Goal: Task Accomplishment & Management: Use online tool/utility

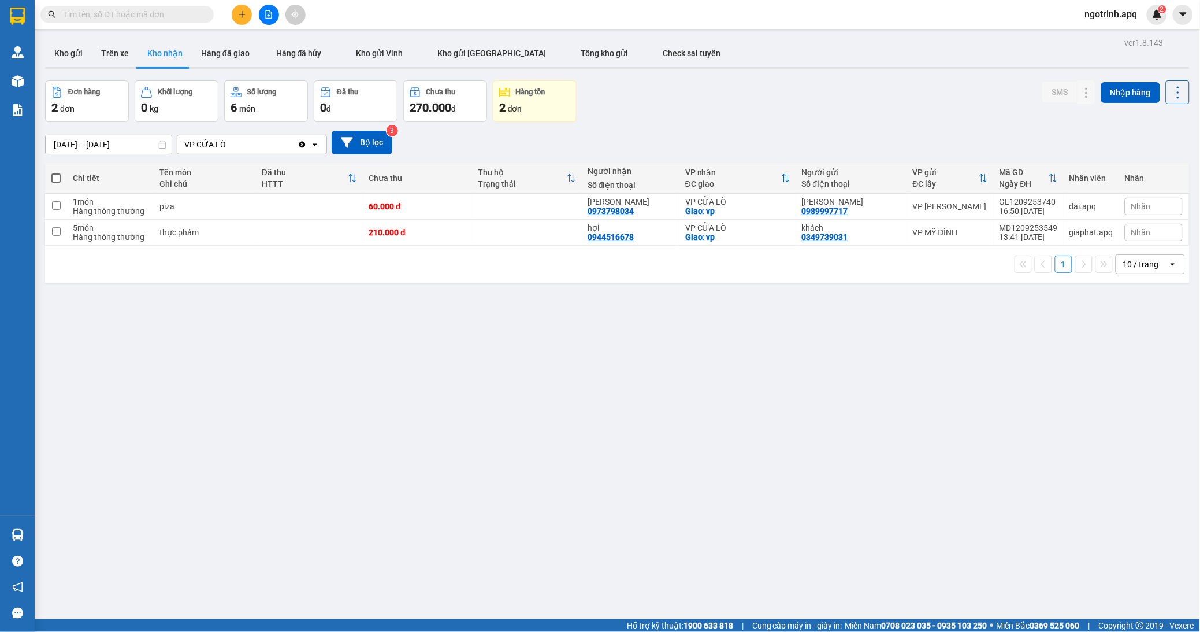
click at [114, 15] on input "text" at bounding box center [132, 14] width 136 height 13
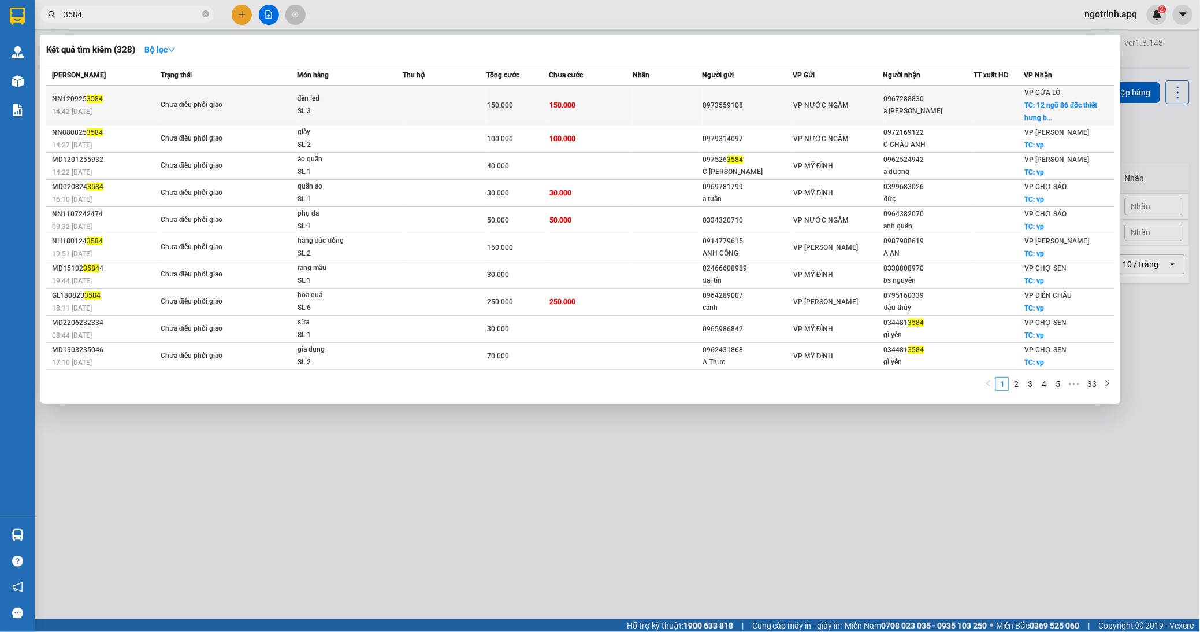
type input "3584"
click at [544, 105] on div "150.000" at bounding box center [517, 105] width 61 height 13
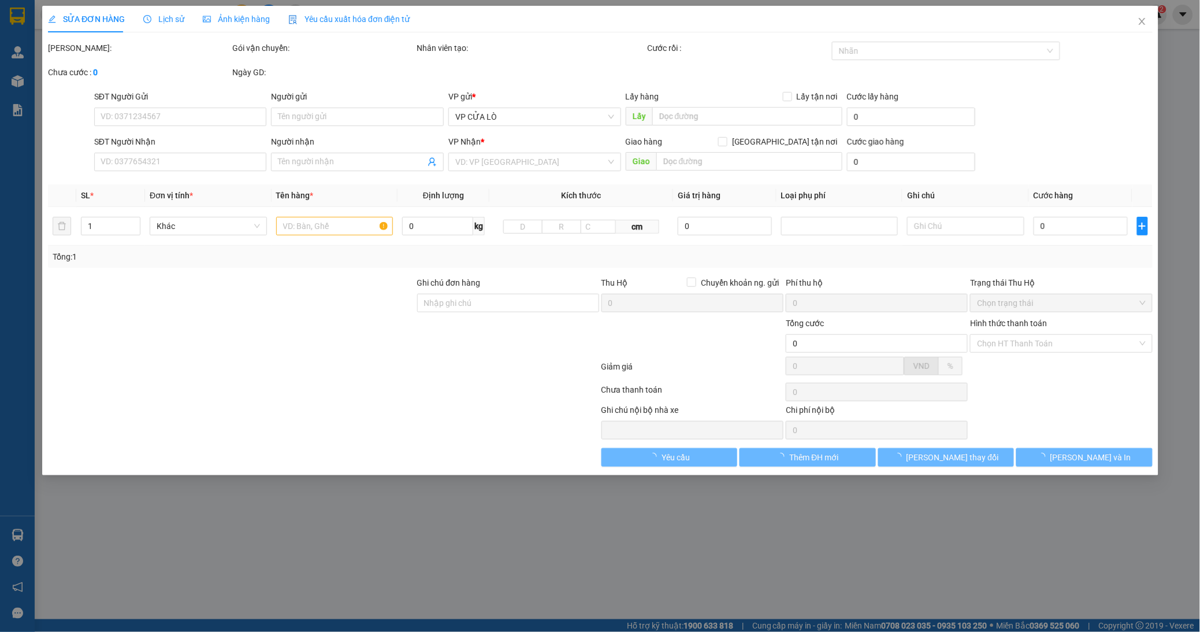
type input "0973559108"
type input "0967288830"
type input "a [PERSON_NAME]"
checkbox input "true"
type input "12 ngõ 86 đốc thiết hưng bình"
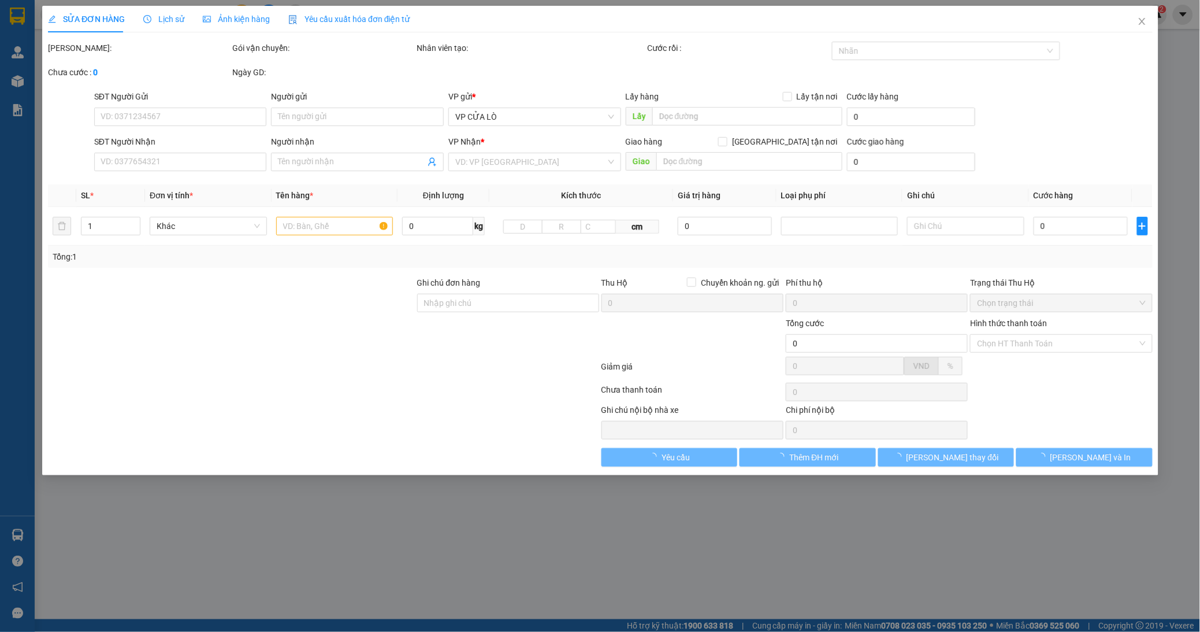
type input "150.000"
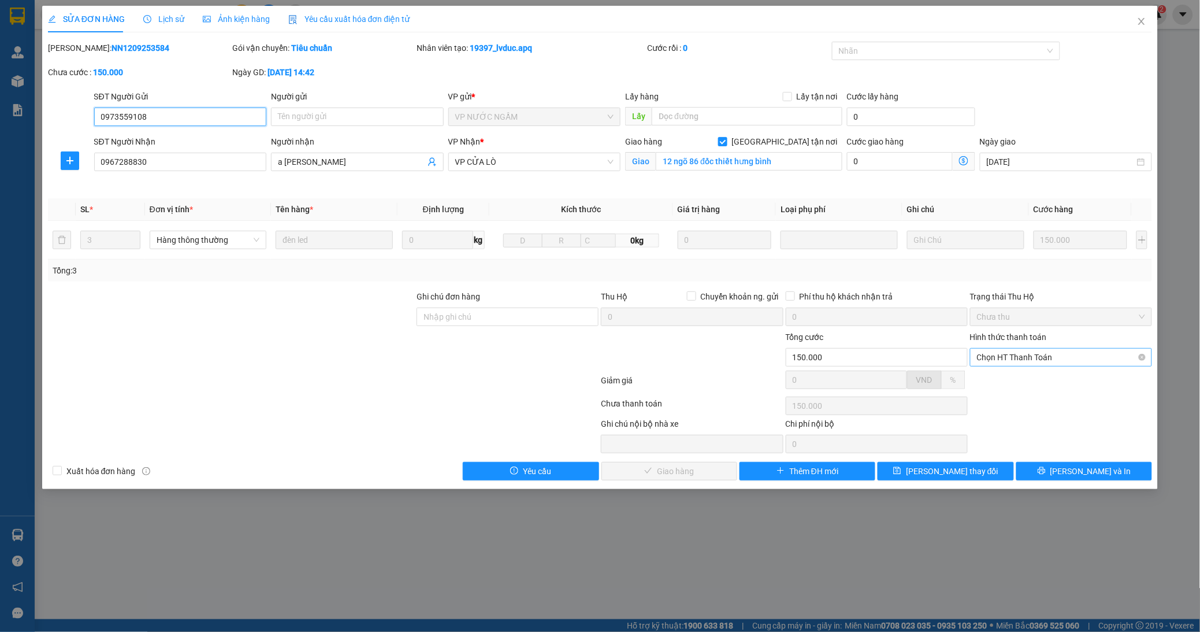
click at [1041, 361] on span "Chọn HT Thanh Toán" at bounding box center [1061, 356] width 168 height 17
click at [989, 385] on div "Tại văn phòng" at bounding box center [1062, 380] width 168 height 13
type input "0"
click at [679, 465] on span "[PERSON_NAME] và Giao hàng" at bounding box center [678, 471] width 111 height 13
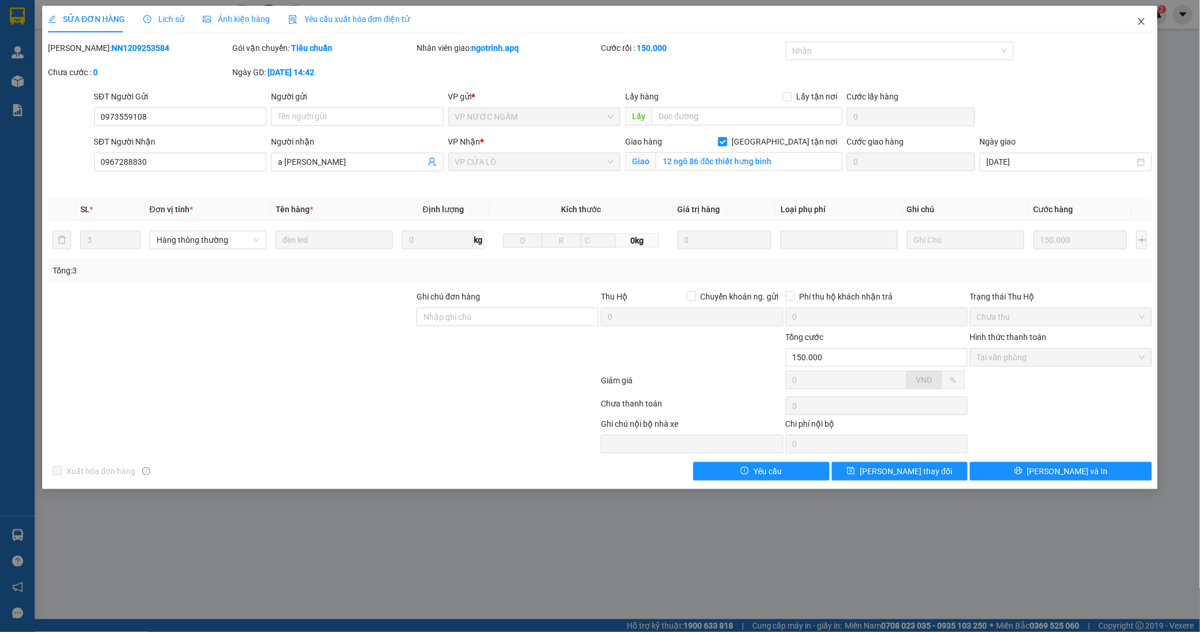
click at [1139, 18] on icon "close" at bounding box center [1141, 21] width 9 height 9
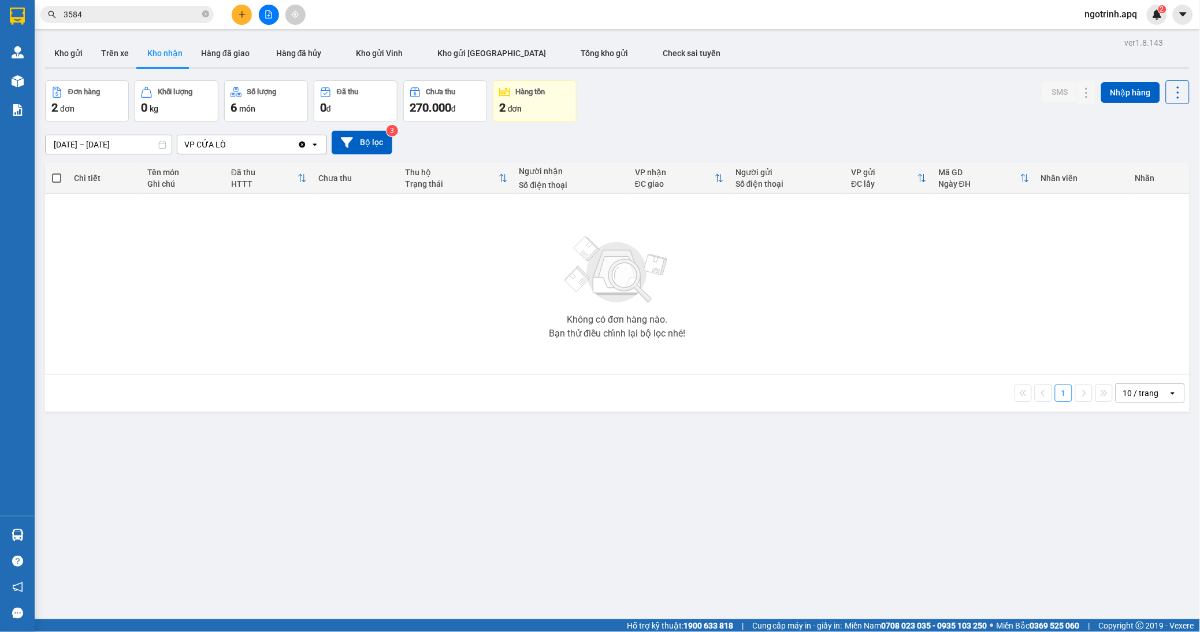
click at [157, 46] on button "Kho nhận" at bounding box center [165, 53] width 54 height 28
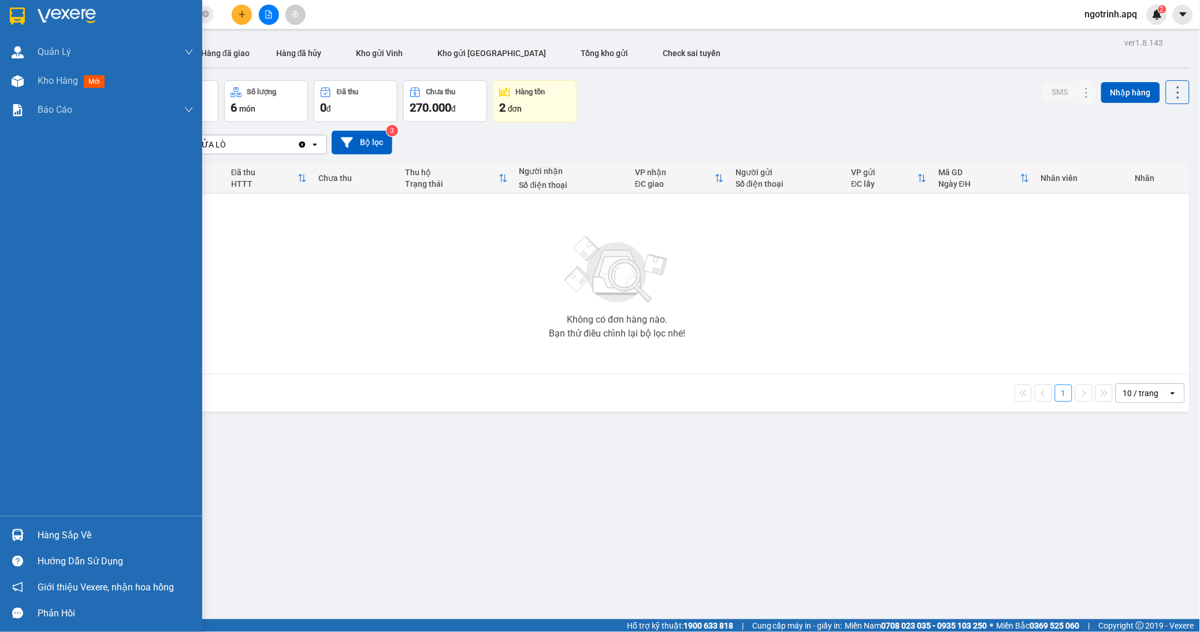
click at [83, 538] on div "Hàng sắp về" at bounding box center [116, 534] width 156 height 17
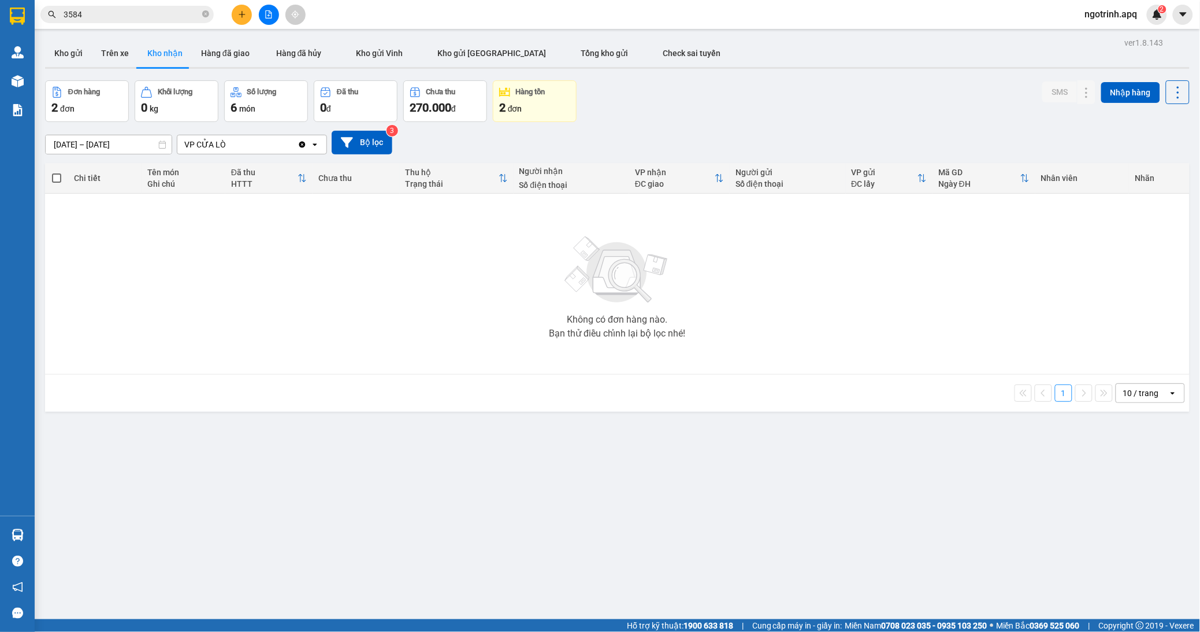
click at [318, 308] on section "Kết quả tìm kiếm ( 328 ) Bộ lọc Mã ĐH Trạng thái Món hàng Thu hộ Tổng cước Chưa…" at bounding box center [600, 316] width 1200 height 632
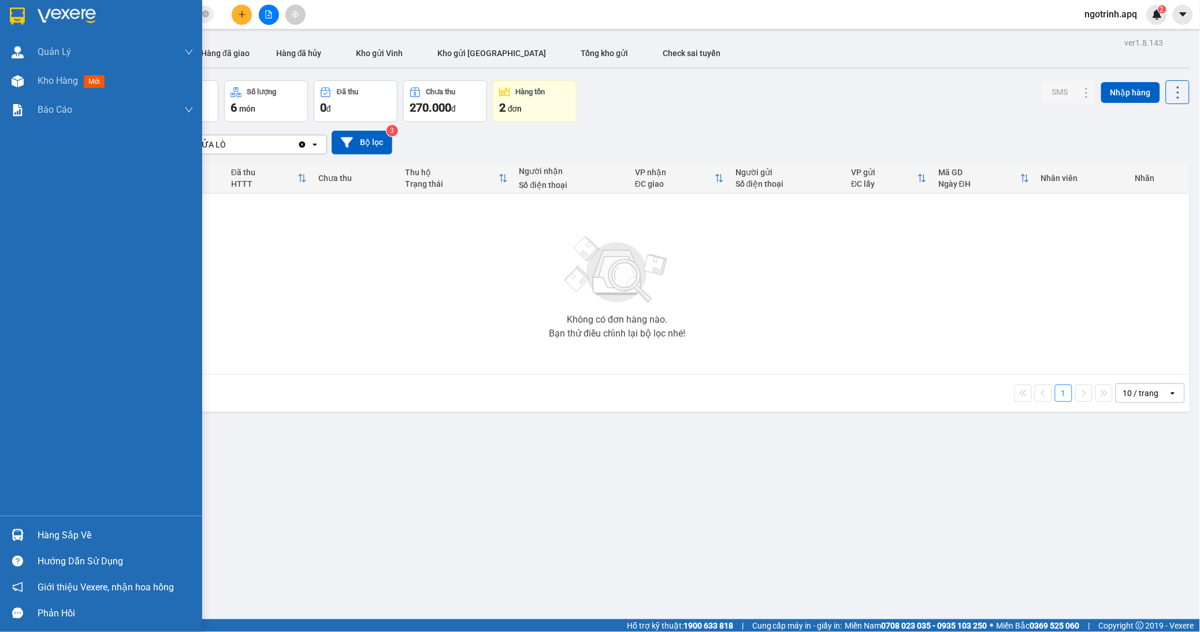
click at [9, 520] on div "Hàng sắp về Hướng dẫn sử dụng Giới thiệu Vexere, nhận hoa hồng Phản hồi" at bounding box center [101, 570] width 202 height 110
click at [14, 507] on div "Quản [PERSON_NAME] lý thu hộ Quản lý giao nhận mới Quản lý kiểm kho Kho hàng mớ…" at bounding box center [101, 277] width 202 height 478
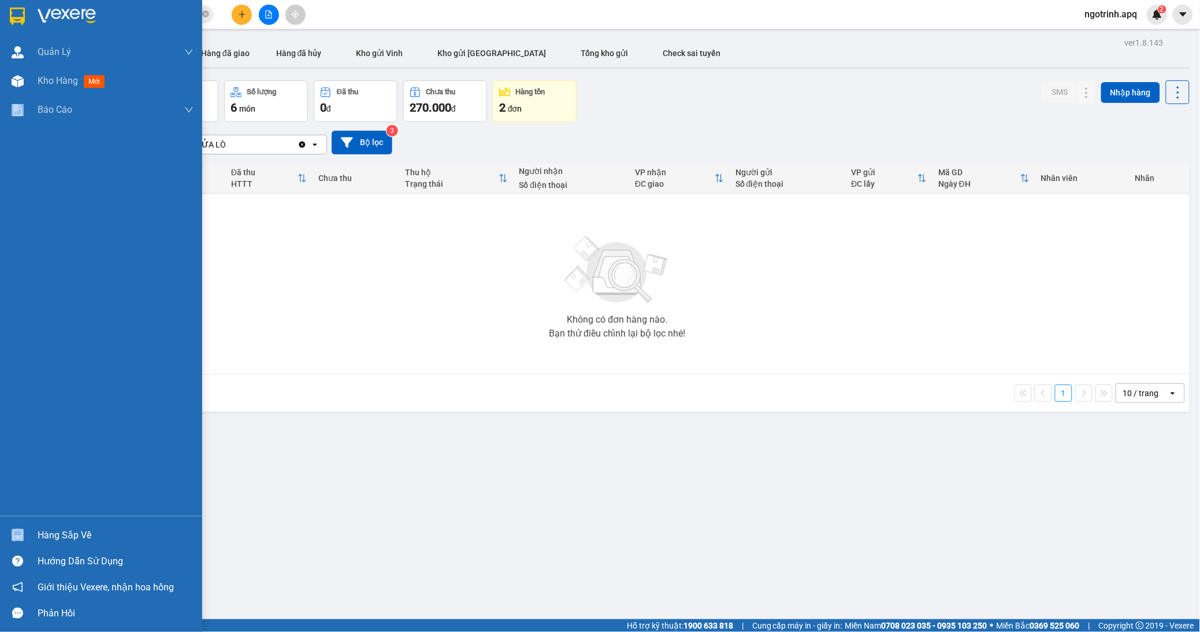
click at [14, 507] on div "Quản [PERSON_NAME] lý thu hộ Quản lý giao nhận mới Quản lý kiểm kho Kho hàng mớ…" at bounding box center [101, 277] width 202 height 478
click at [14, 486] on div "Quản [PERSON_NAME] lý thu hộ Quản lý giao nhận mới Quản lý kiểm kho Kho hàng mớ…" at bounding box center [101, 277] width 202 height 478
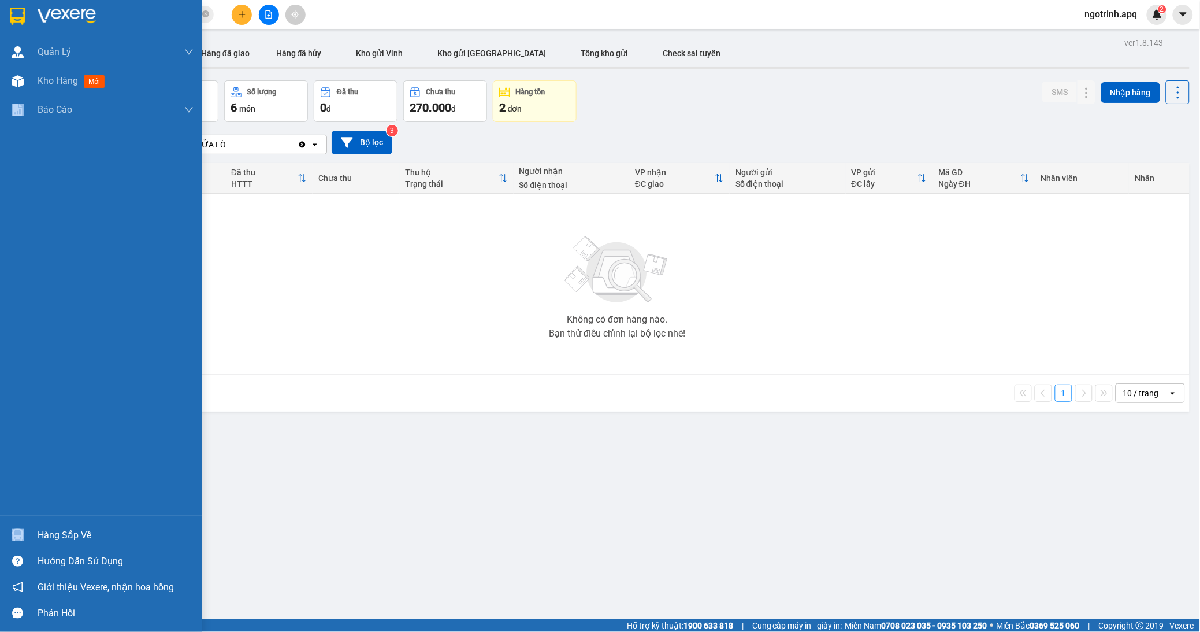
click at [14, 486] on div "Quản [PERSON_NAME] lý thu hộ Quản lý giao nhận mới Quản lý kiểm kho Kho hàng mớ…" at bounding box center [101, 277] width 202 height 478
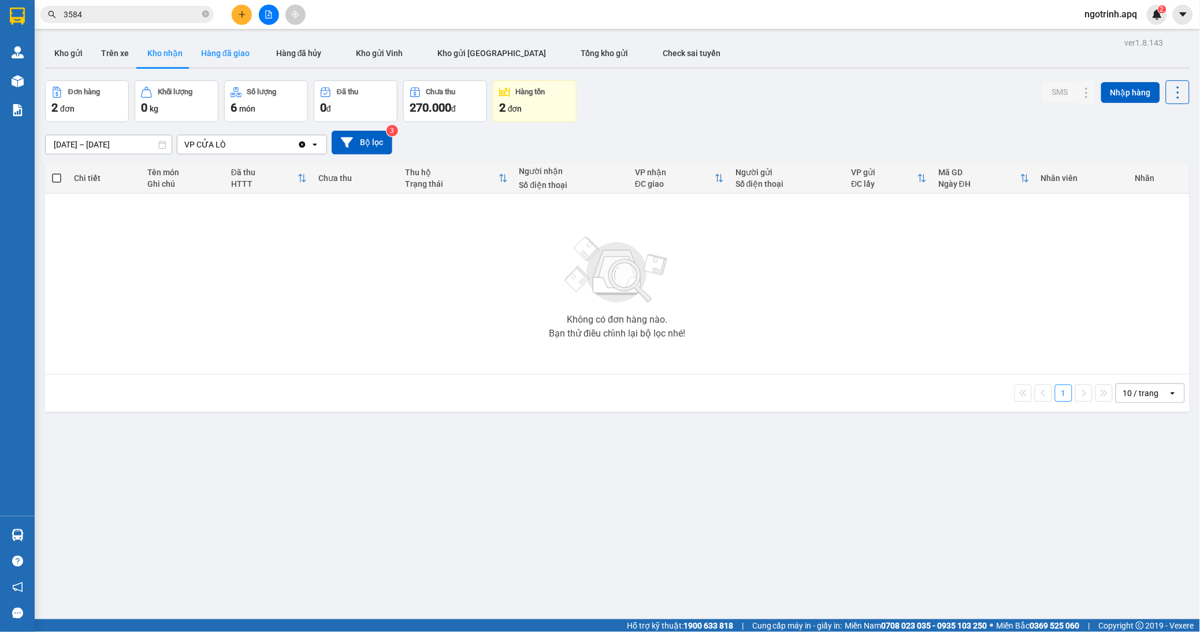
click at [220, 49] on button "Hàng đã giao" at bounding box center [225, 53] width 67 height 28
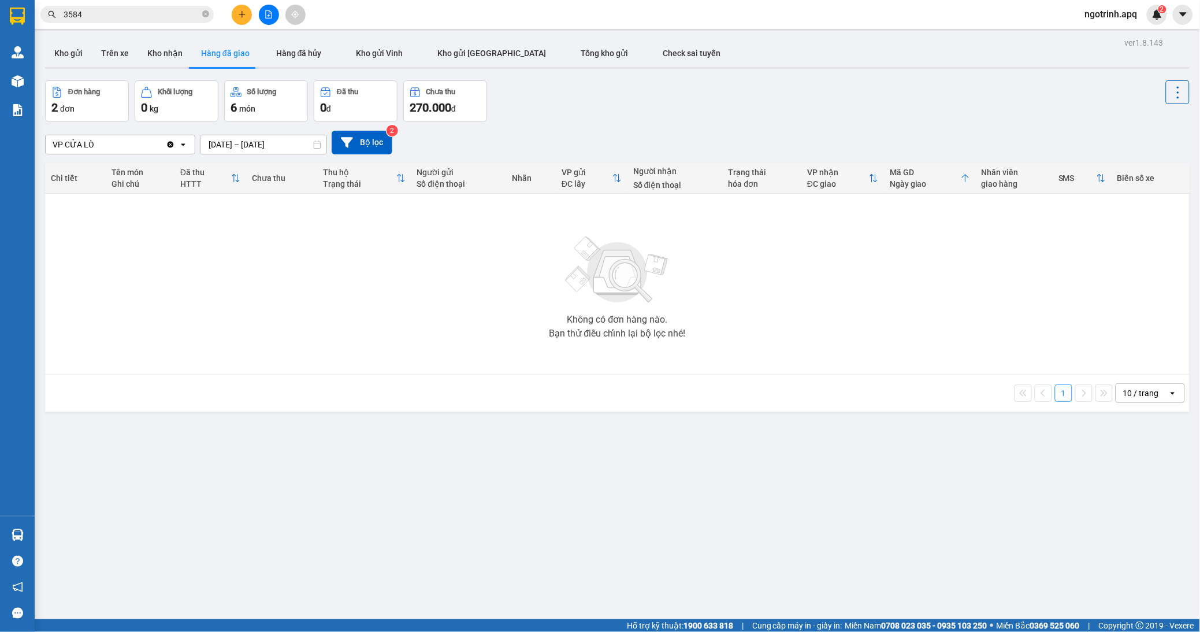
drag, startPoint x: 220, startPoint y: 54, endPoint x: 213, endPoint y: 54, distance: 6.9
click at [218, 54] on button "Hàng đã giao" at bounding box center [225, 53] width 67 height 28
click at [160, 46] on button "Kho nhận" at bounding box center [165, 53] width 54 height 28
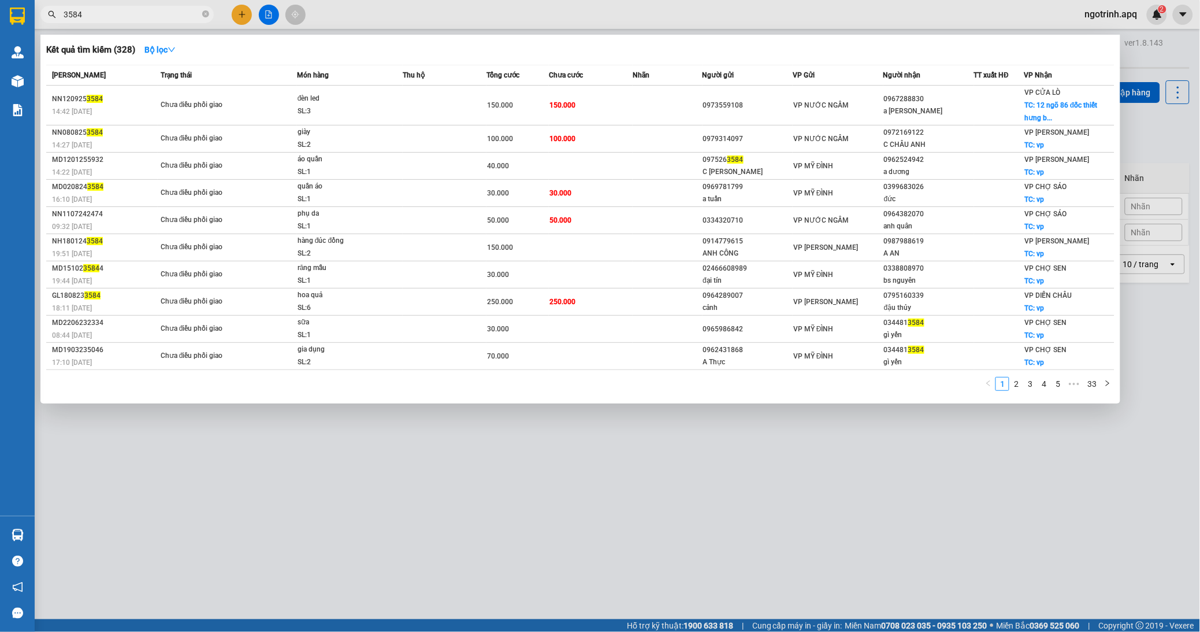
click at [135, 20] on input "3584" at bounding box center [132, 14] width 136 height 13
click at [206, 14] on icon "close-circle" at bounding box center [205, 13] width 7 height 7
